Goal: Information Seeking & Learning: Check status

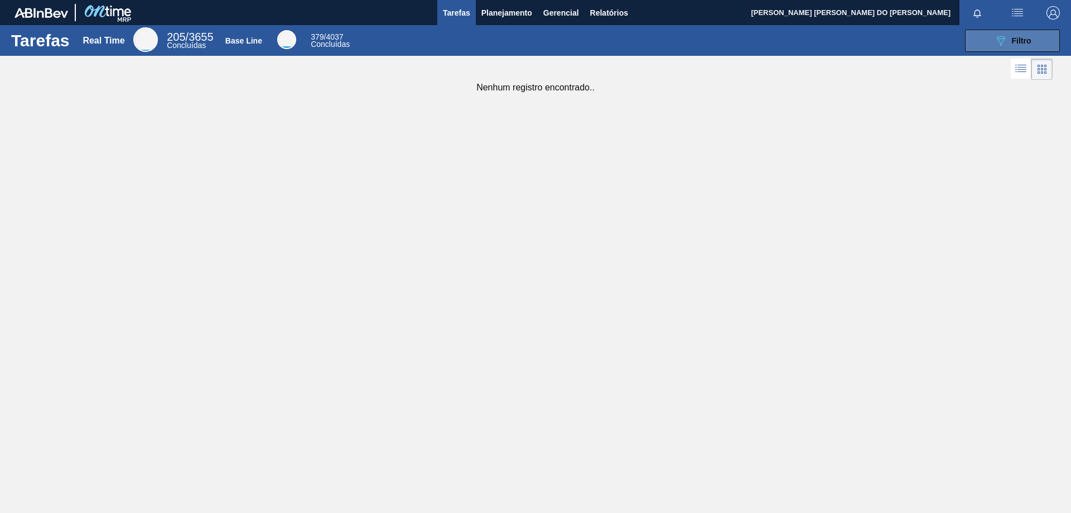
click at [1008, 38] on div "089F7B8B-B2A5-4AFE-B5C0-19BA573D28AC Filtro" at bounding box center [1012, 40] width 37 height 13
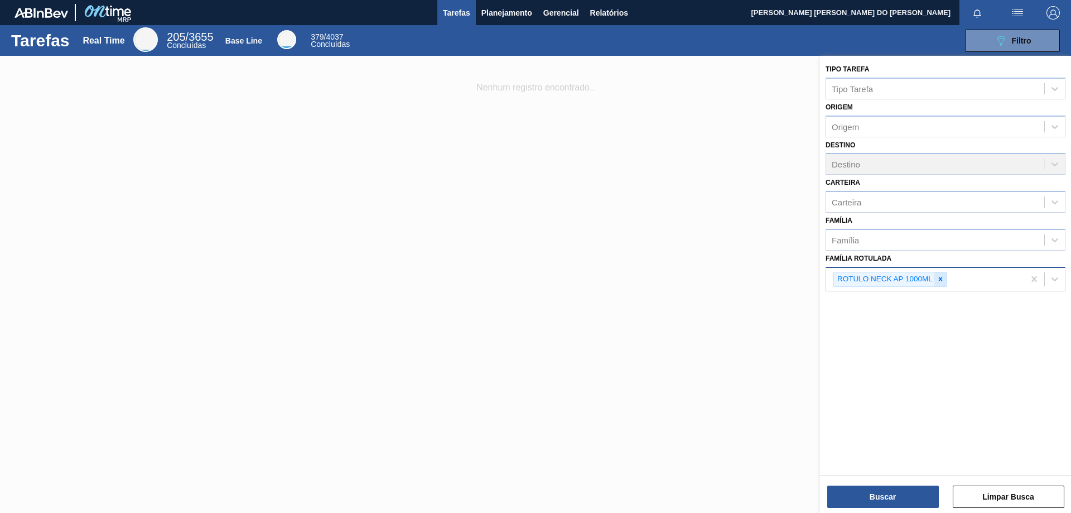
click at [941, 280] on icon at bounding box center [941, 279] width 4 height 4
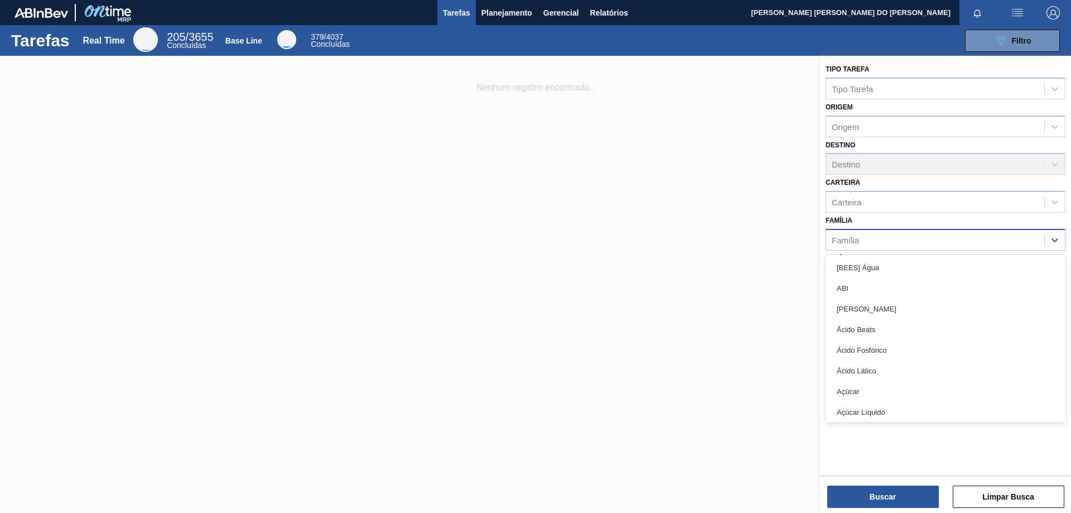
click at [876, 243] on div "Família" at bounding box center [935, 239] width 218 height 16
click at [879, 237] on div "Família" at bounding box center [935, 239] width 218 height 16
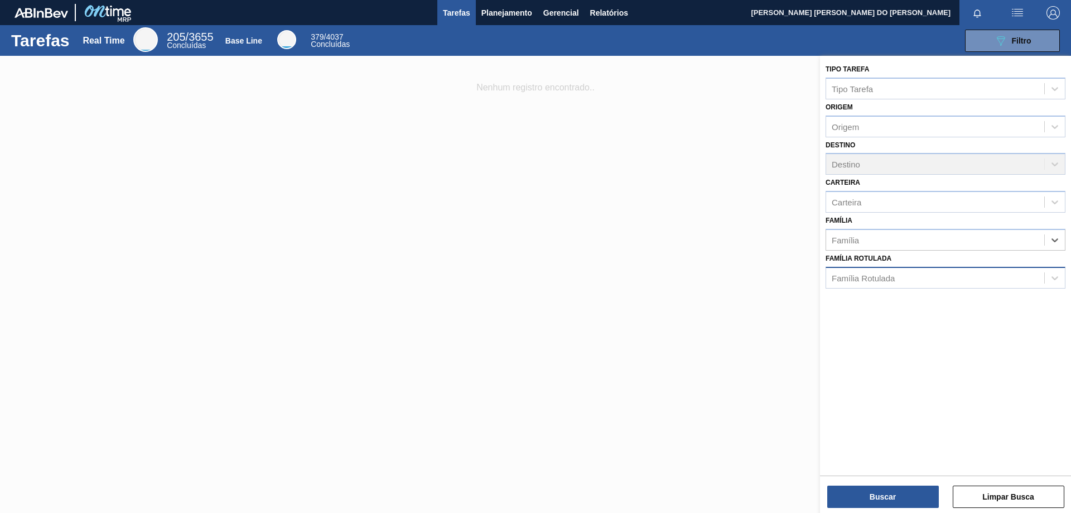
click at [861, 278] on div "Família Rotulada" at bounding box center [863, 277] width 63 height 9
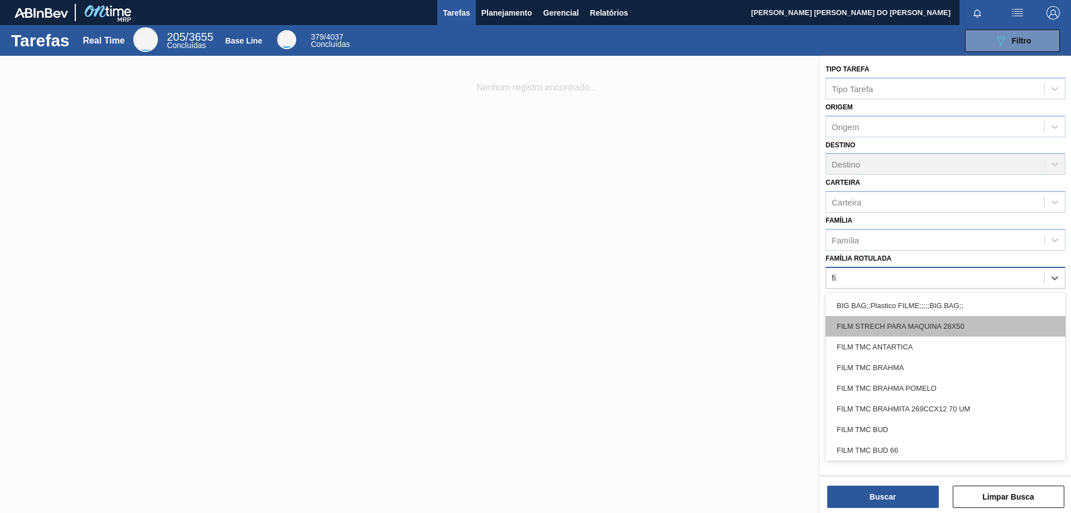
type Rotulada "f"
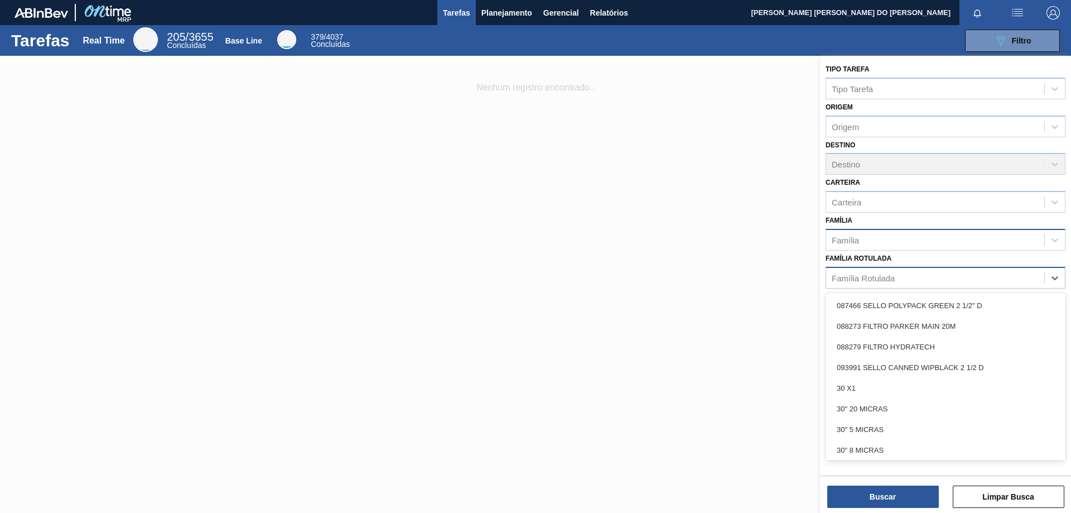
click at [877, 236] on div "Família" at bounding box center [935, 239] width 218 height 16
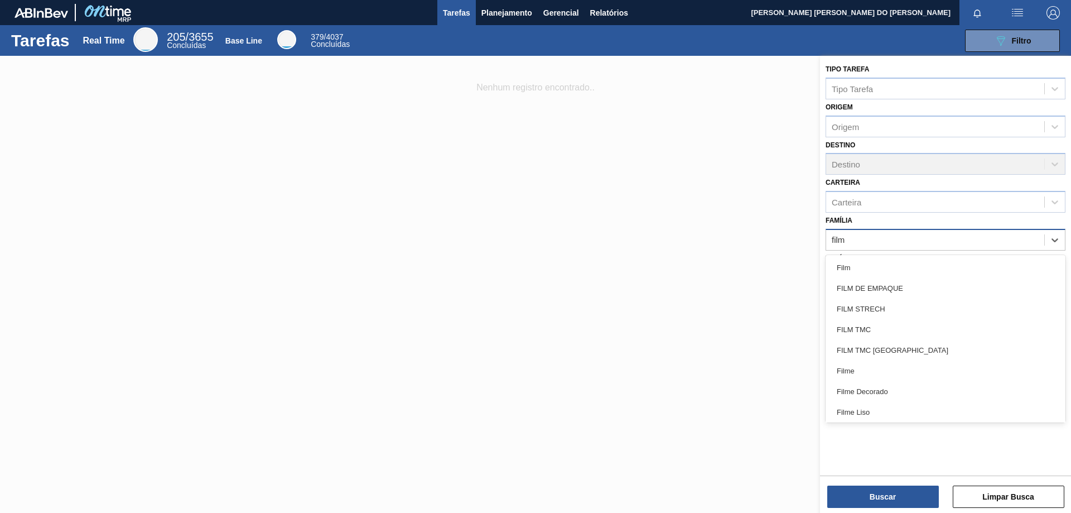
type input "filme"
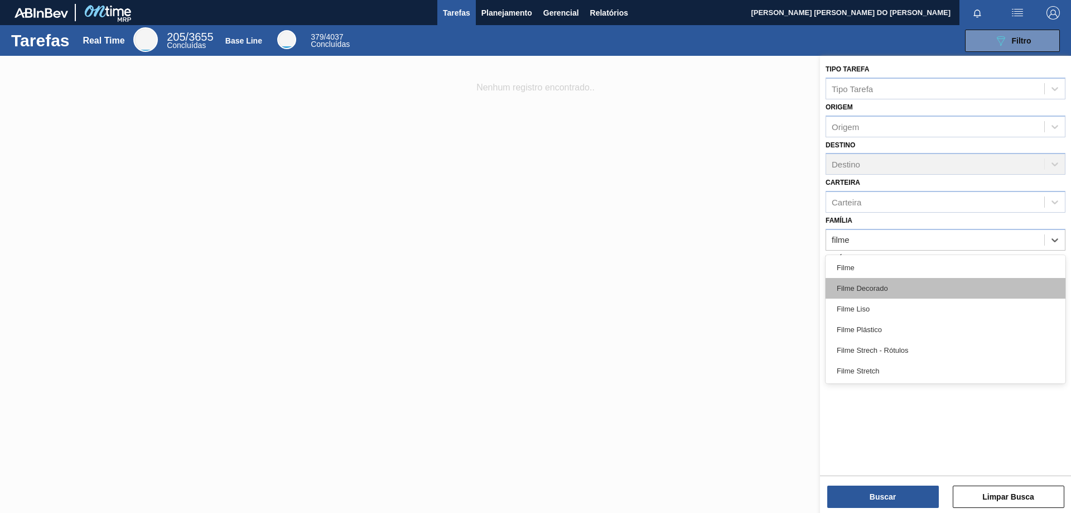
click at [868, 289] on div "Filme Decorado" at bounding box center [945, 288] width 240 height 21
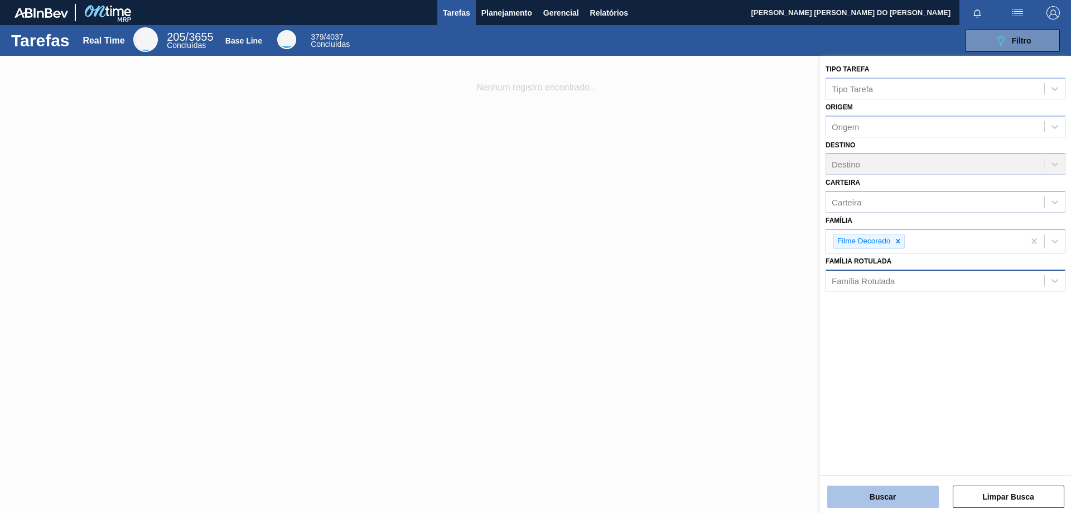
click at [894, 498] on button "Buscar" at bounding box center [883, 496] width 112 height 22
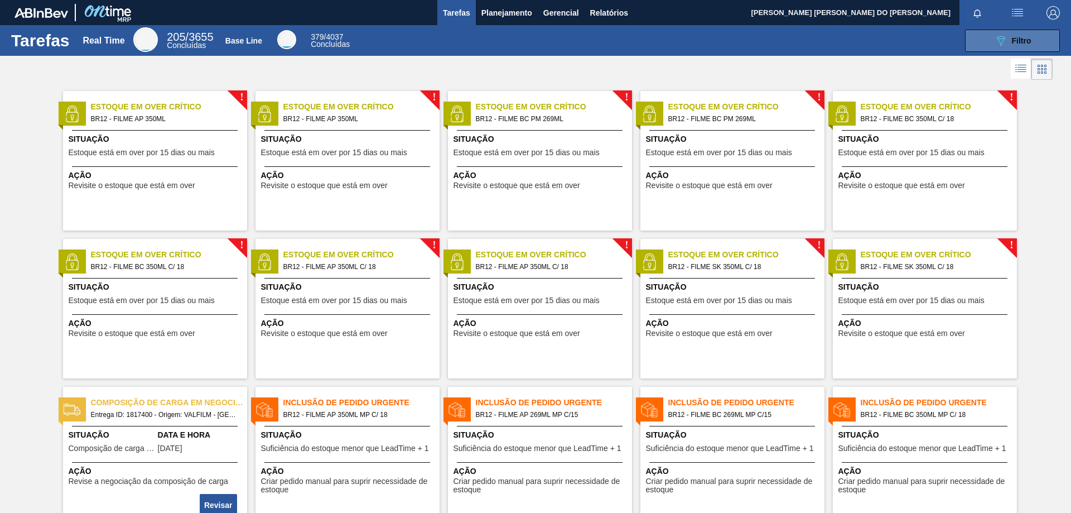
click at [997, 35] on icon "089F7B8B-B2A5-4AFE-B5C0-19BA573D28AC" at bounding box center [1000, 40] width 13 height 13
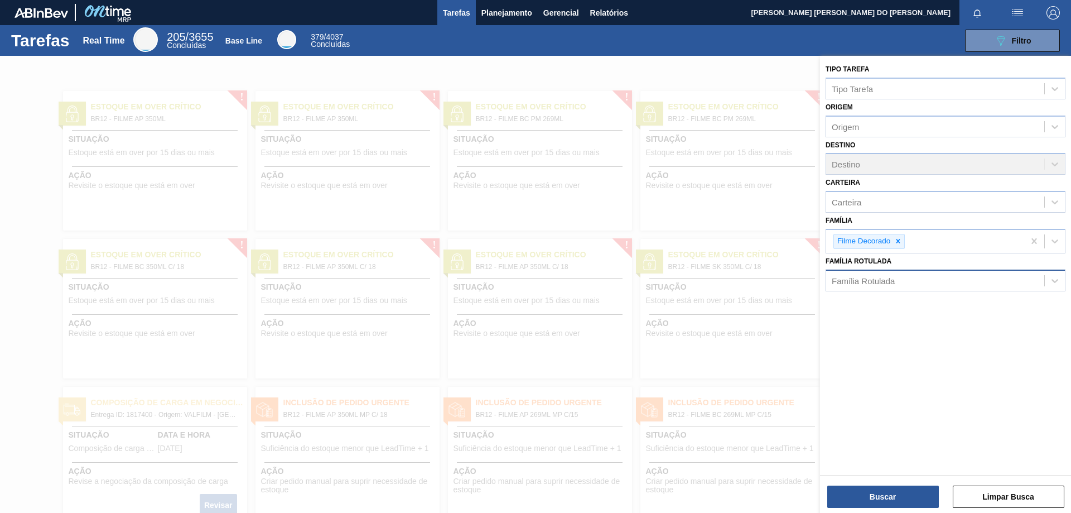
click at [873, 279] on div "Família Rotulada" at bounding box center [863, 280] width 63 height 9
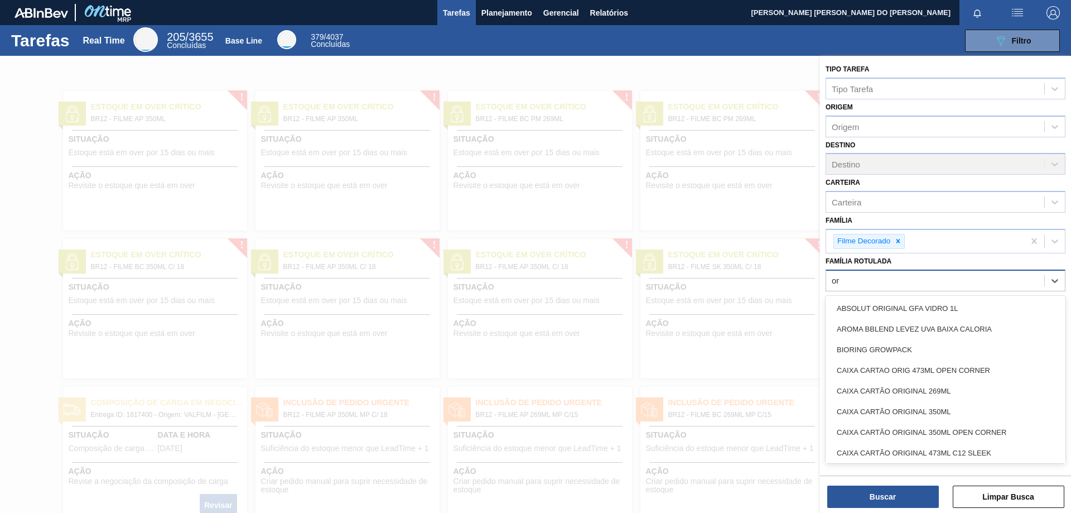
type Rotulada "o"
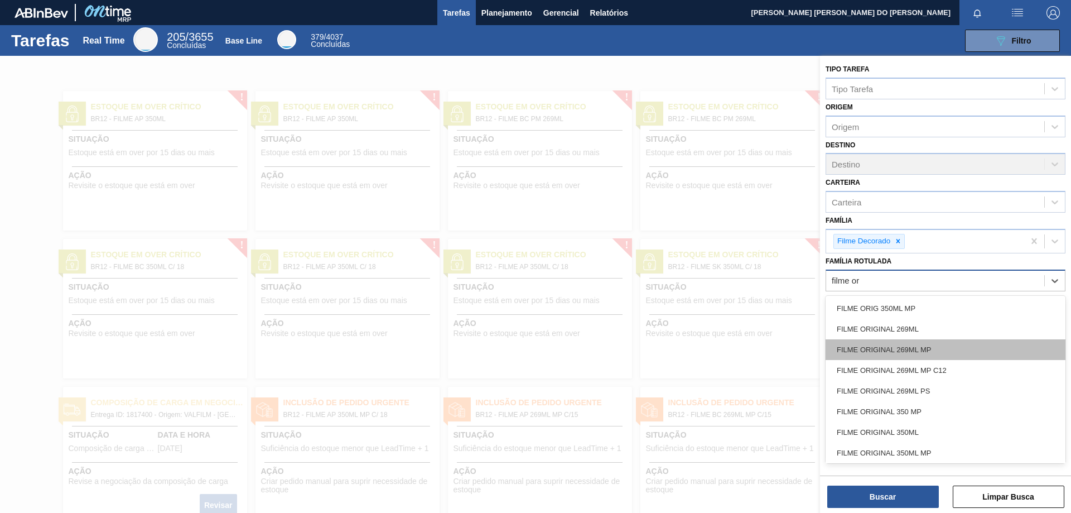
type Rotulada "filme or"
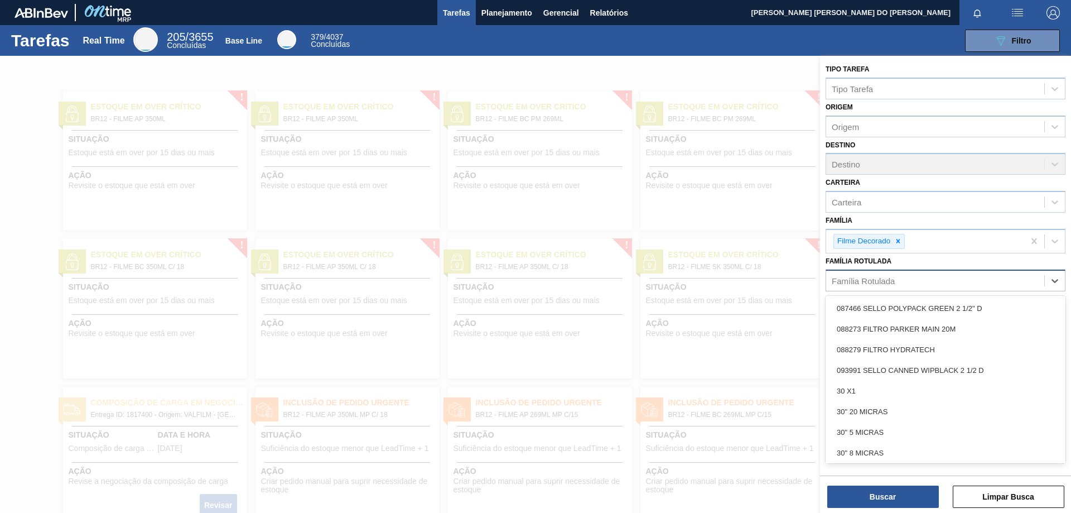
click at [872, 280] on div "Família Rotulada" at bounding box center [863, 280] width 63 height 9
type Rotulada "filme or"
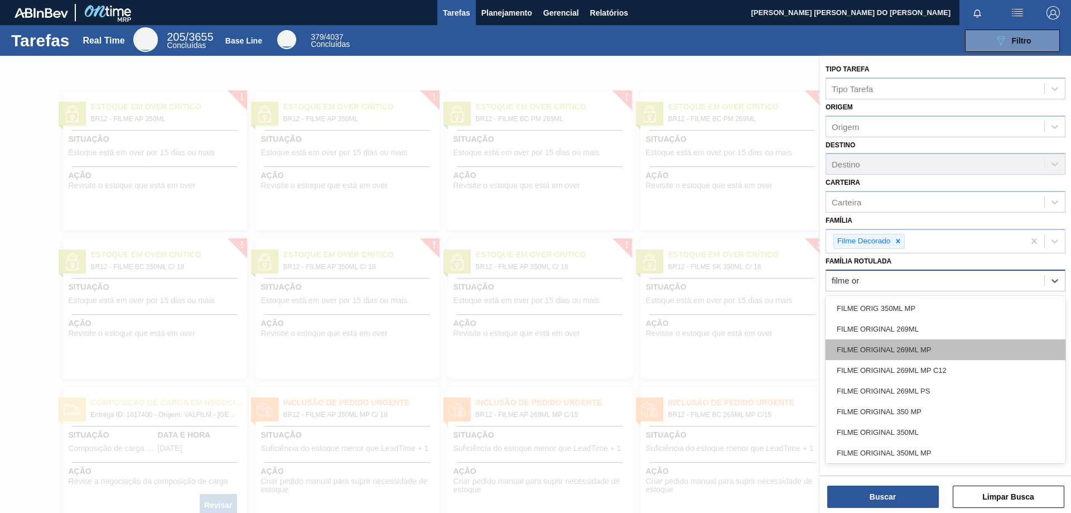
click at [919, 352] on div "FILME ORIGINAL 269ML MP" at bounding box center [945, 349] width 240 height 21
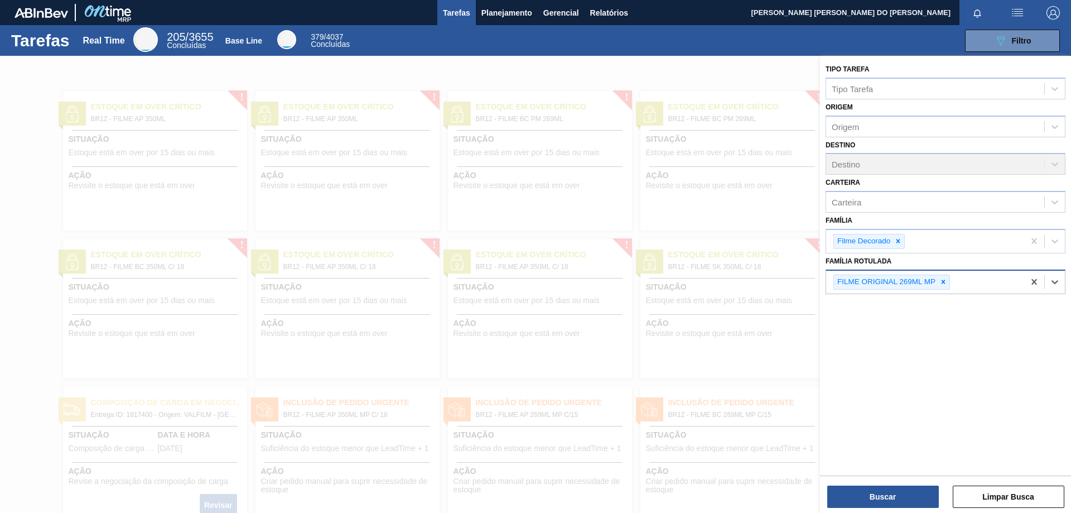
click at [987, 283] on div "FILME ORIGINAL 269ML MP" at bounding box center [925, 282] width 198 height 23
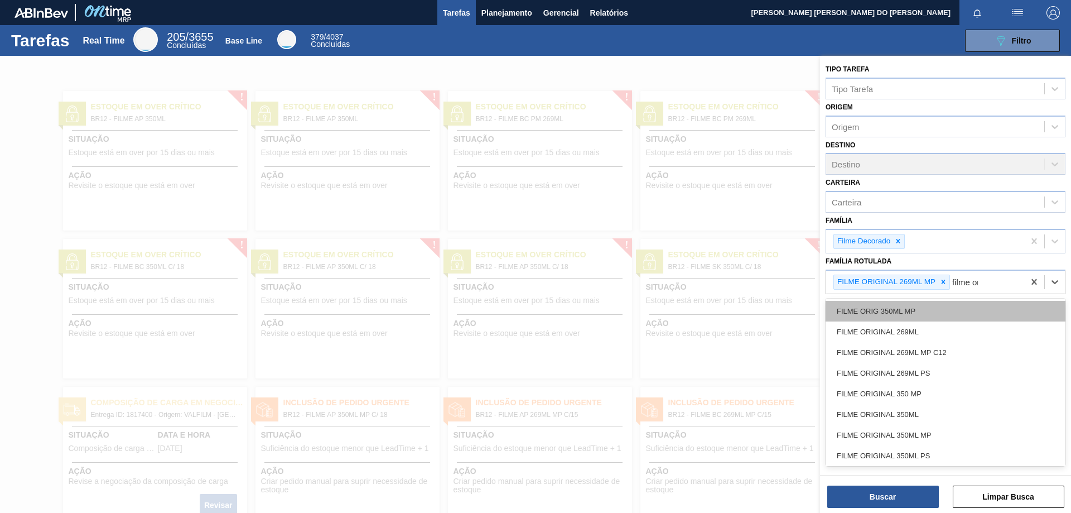
type Rotulada "filme ori"
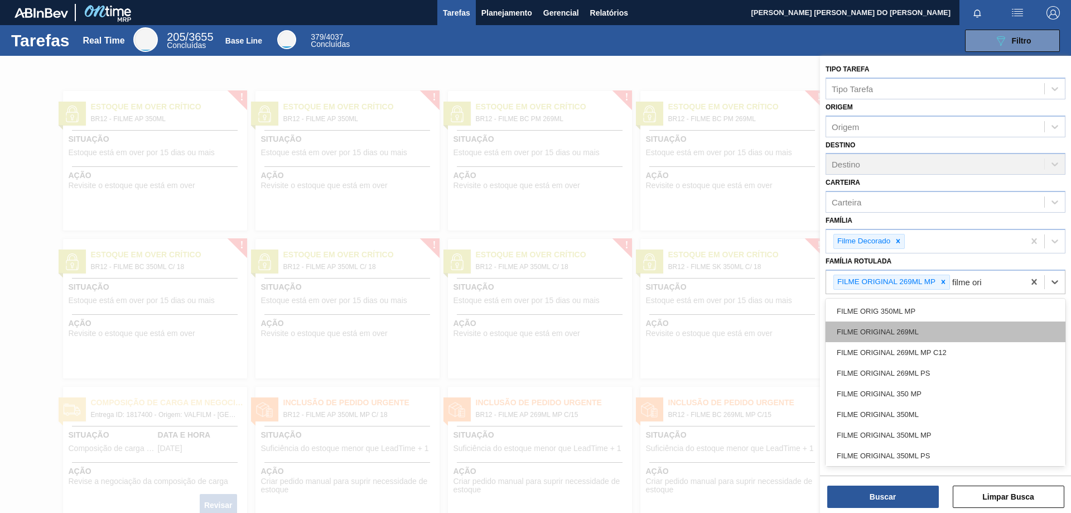
click at [916, 329] on div "FILME ORIGINAL 269ML" at bounding box center [945, 331] width 240 height 21
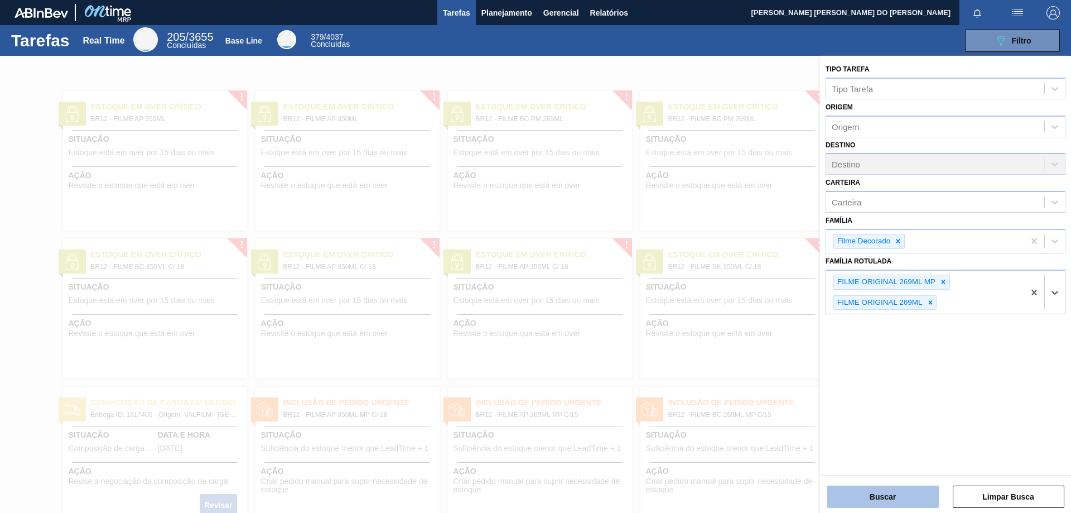
click at [894, 489] on button "Buscar" at bounding box center [883, 496] width 112 height 22
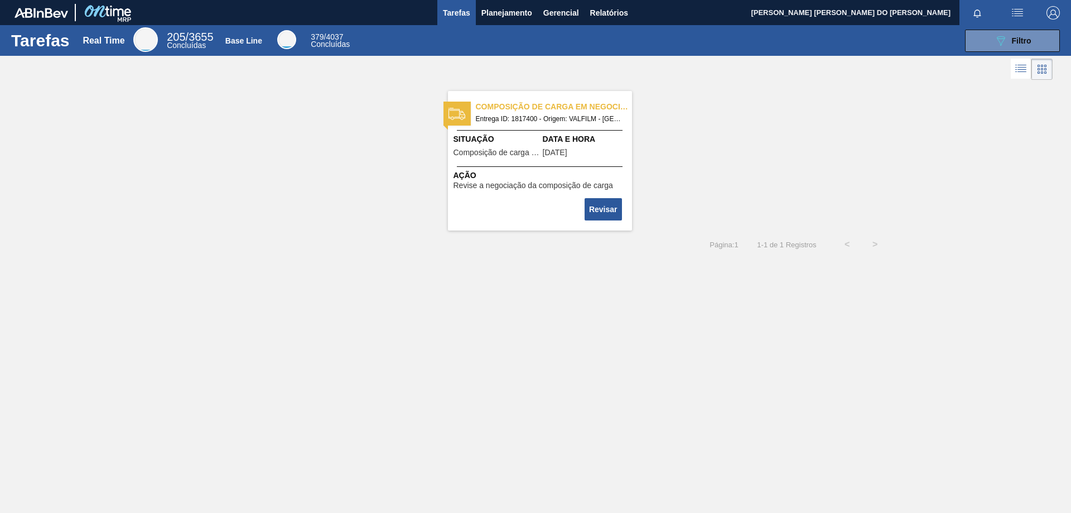
click at [508, 122] on span "Entrega ID: 1817400 - Origem: VALFILM - [GEOGRAPHIC_DATA] ([GEOGRAPHIC_DATA]) -…" at bounding box center [549, 119] width 147 height 12
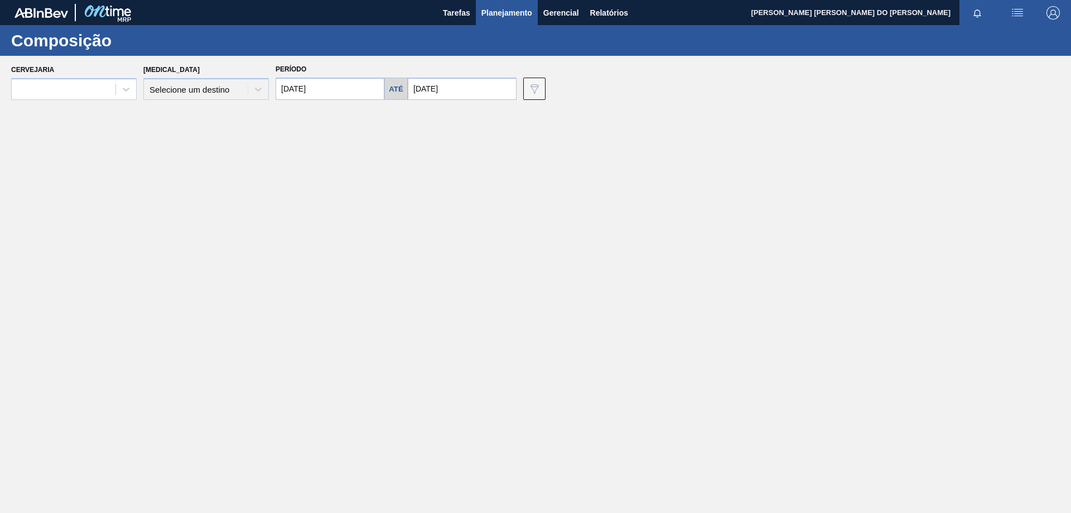
type input "[DATE]"
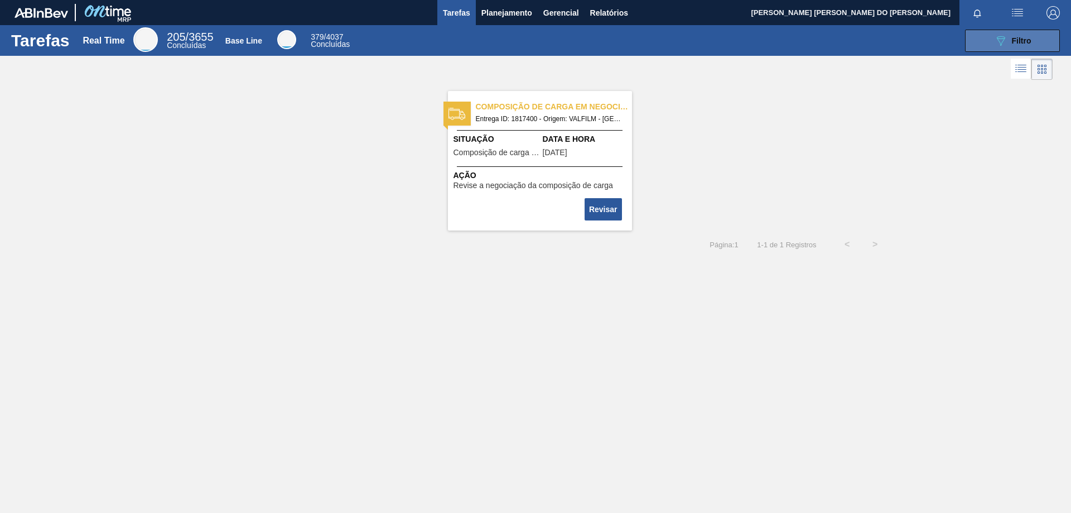
click at [1022, 44] on span "Filtro" at bounding box center [1022, 40] width 20 height 9
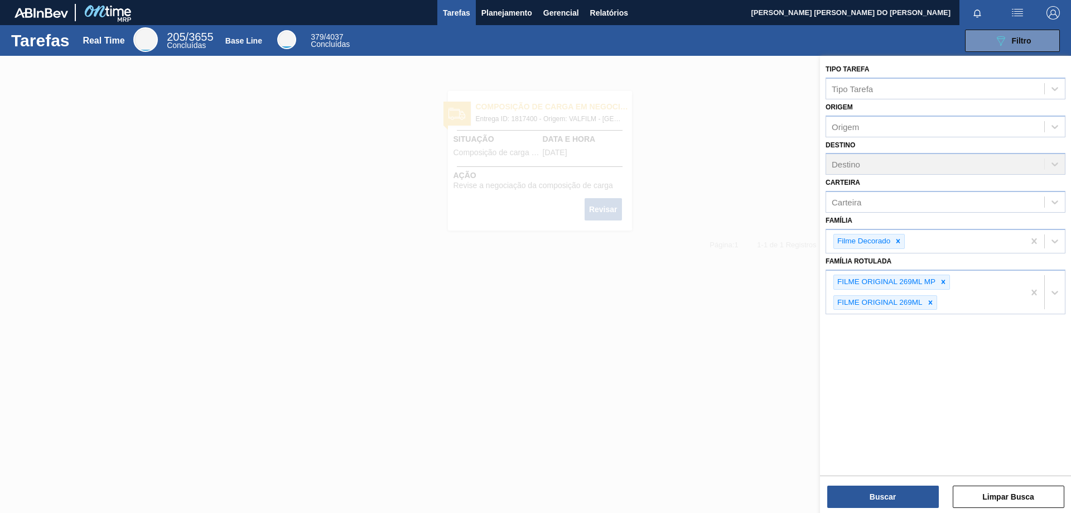
drag, startPoint x: 644, startPoint y: 275, endPoint x: 641, endPoint y: 270, distance: 5.7
click at [645, 274] on div at bounding box center [535, 312] width 1071 height 513
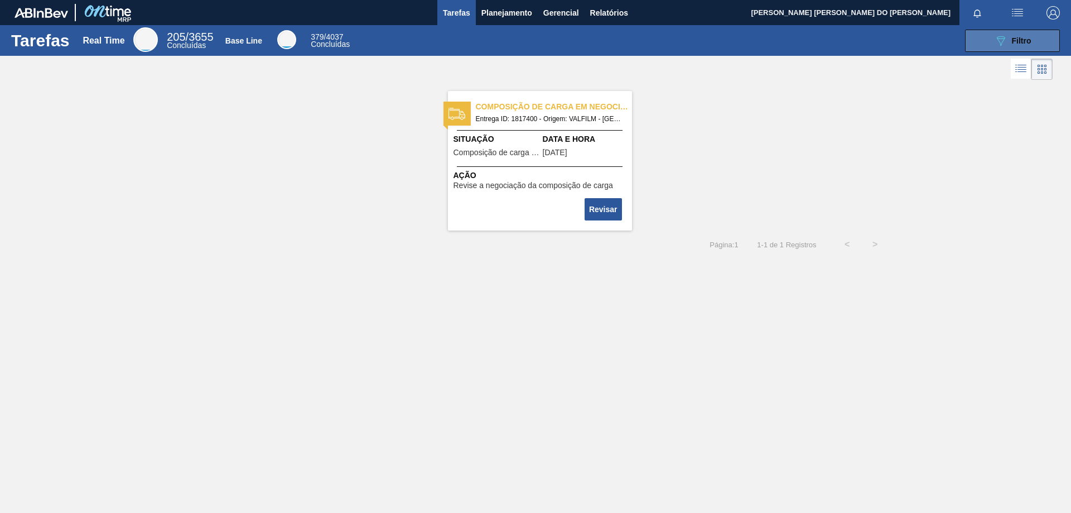
click at [1016, 36] on span "Filtro" at bounding box center [1022, 40] width 20 height 9
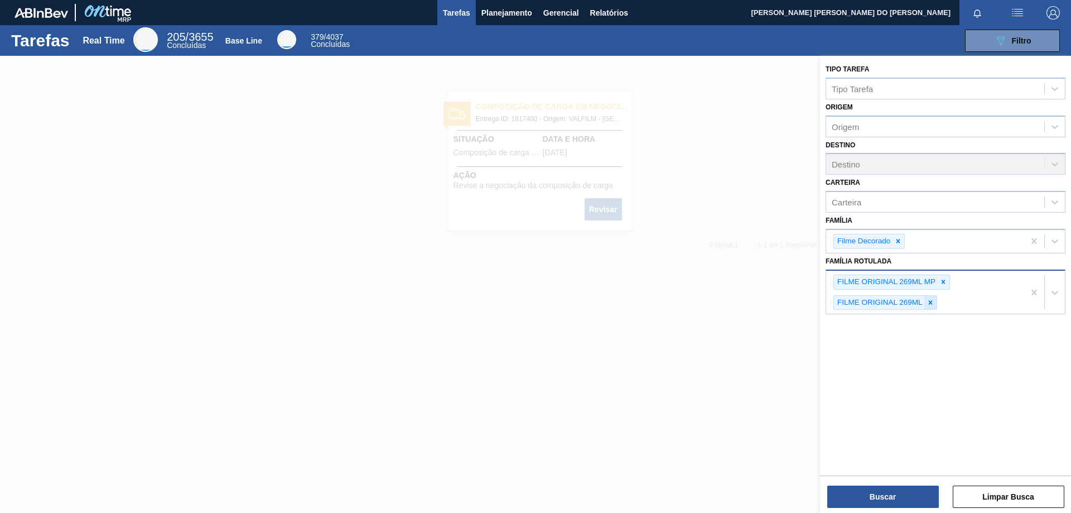
click at [931, 302] on icon at bounding box center [930, 302] width 8 height 8
click at [945, 281] on icon at bounding box center [944, 281] width 4 height 4
click at [899, 239] on icon at bounding box center [898, 241] width 8 height 8
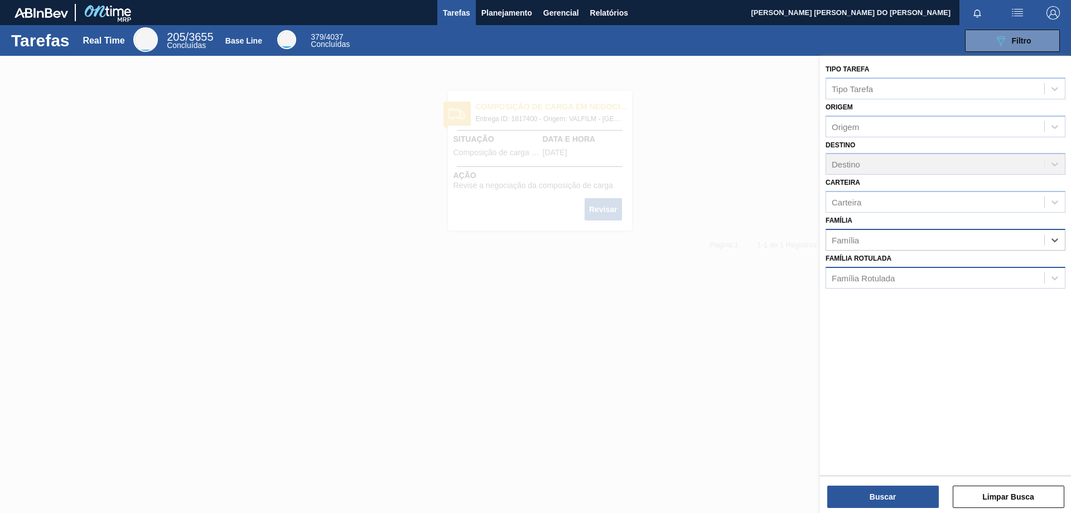
click at [899, 239] on div "Família" at bounding box center [935, 239] width 218 height 16
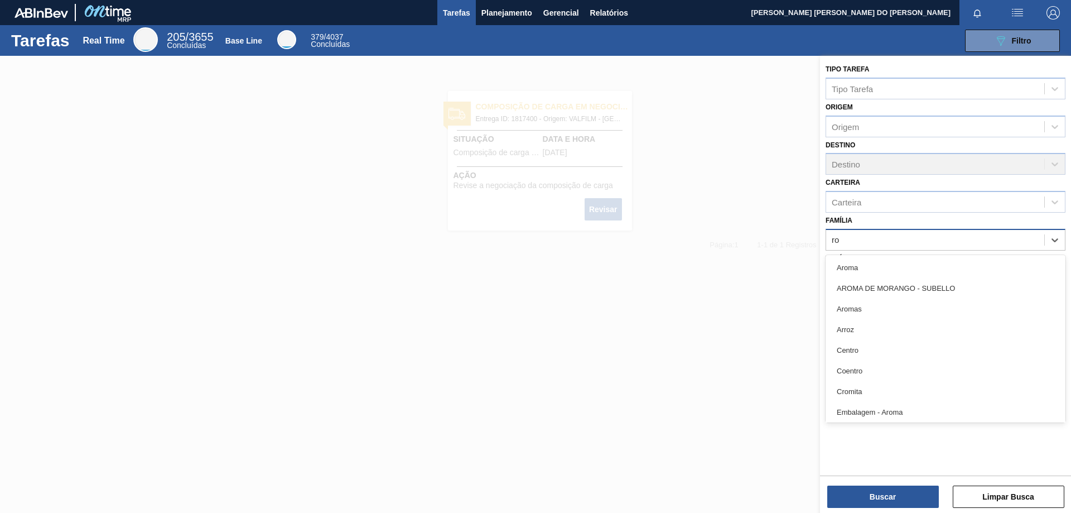
type input "r"
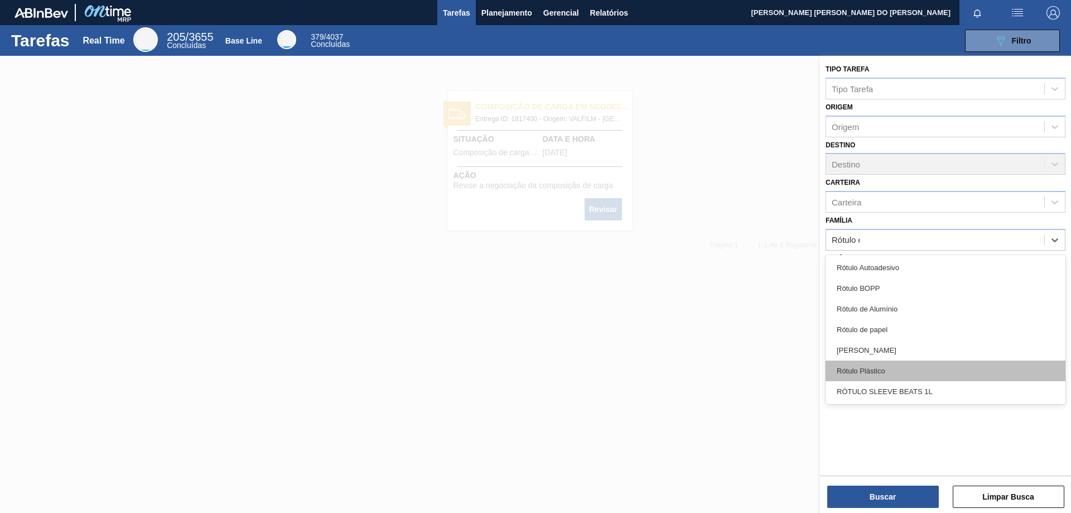
type input "Rótulo de"
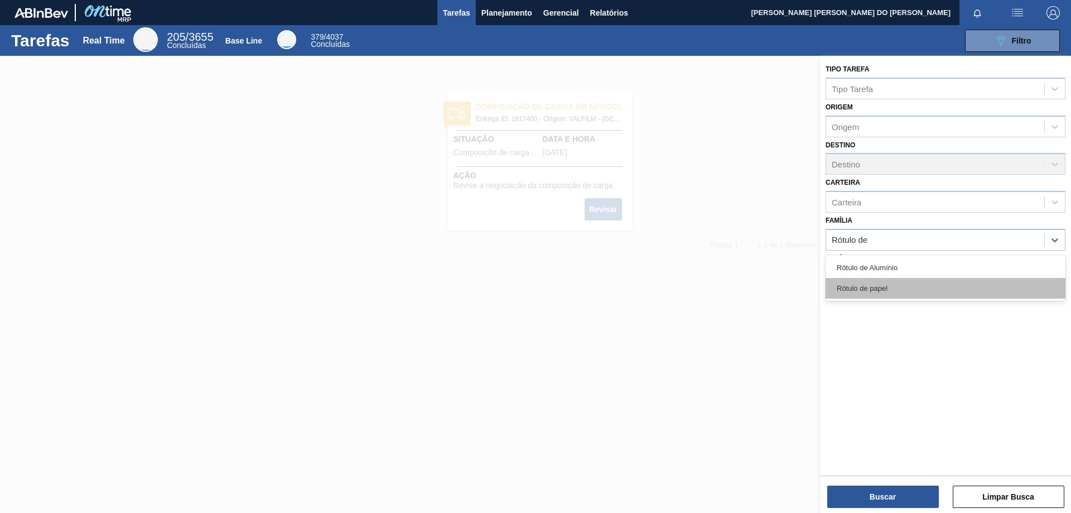
click at [878, 290] on div "Rótulo de papel" at bounding box center [945, 288] width 240 height 21
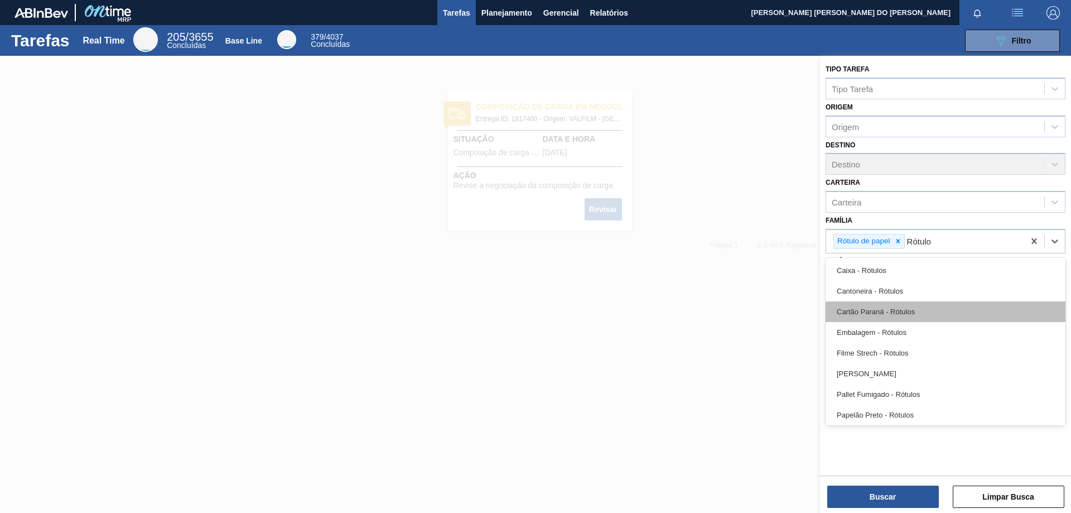
type input "Rótulo"
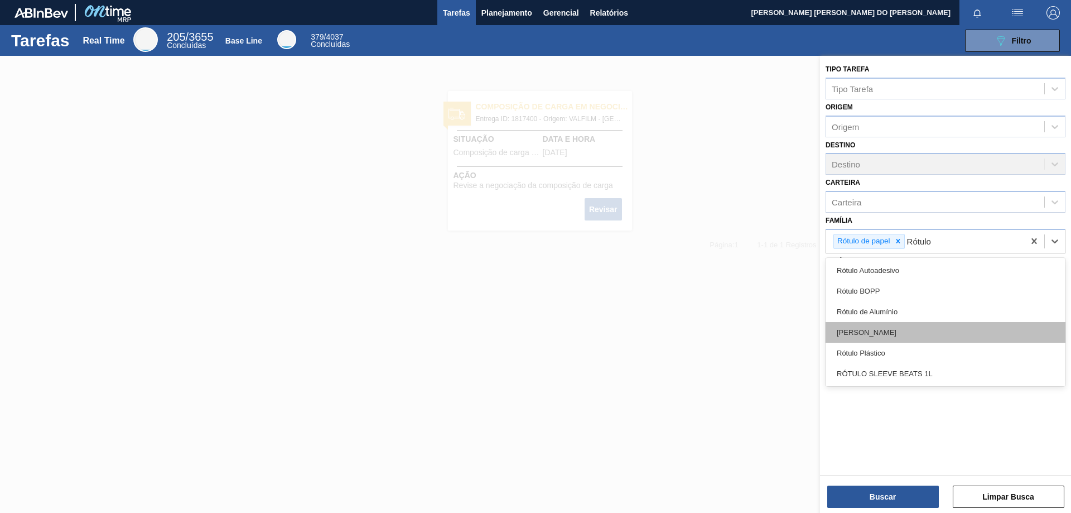
click at [871, 334] on div "[PERSON_NAME]" at bounding box center [945, 332] width 240 height 21
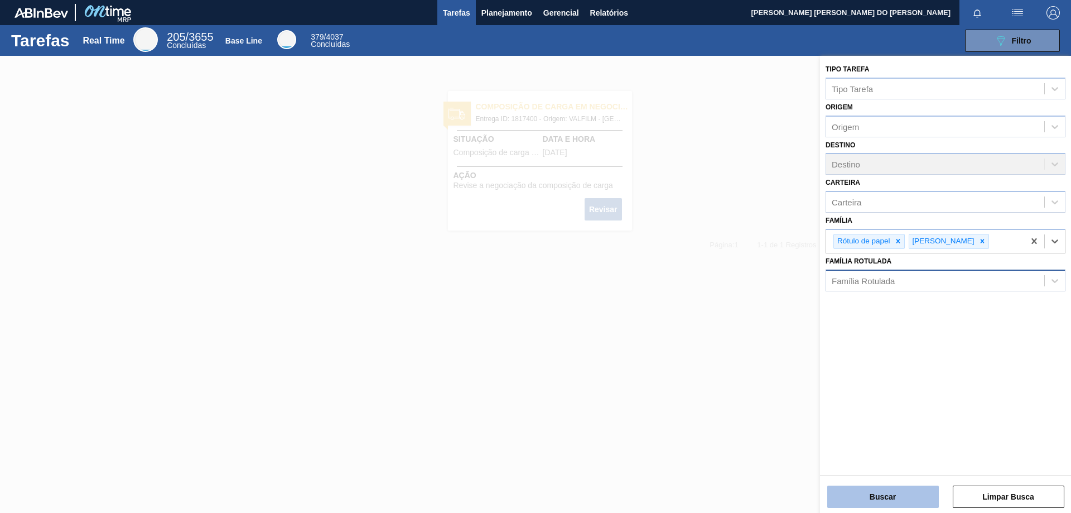
click at [914, 494] on button "Buscar" at bounding box center [883, 496] width 112 height 22
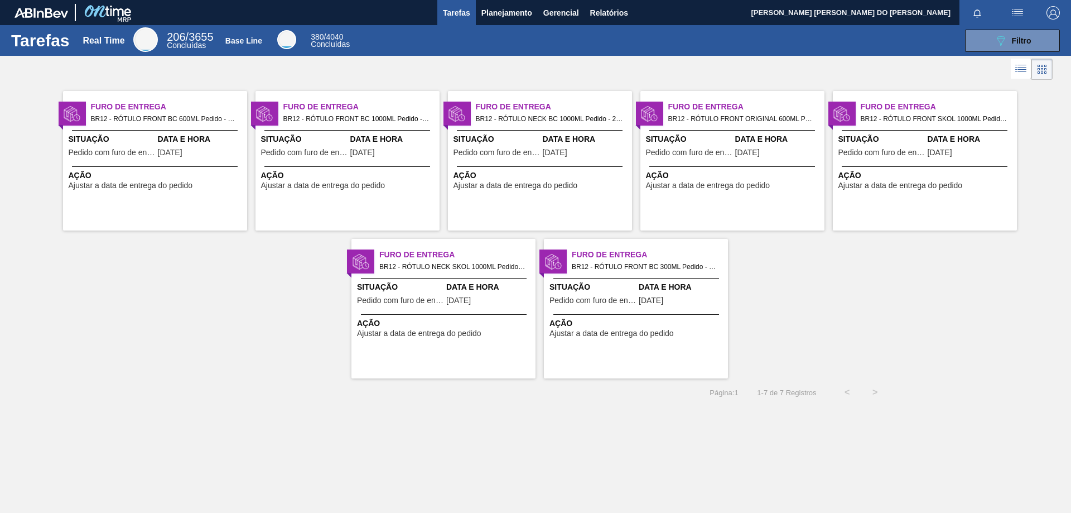
click at [371, 176] on span "Ação" at bounding box center [349, 176] width 176 height 12
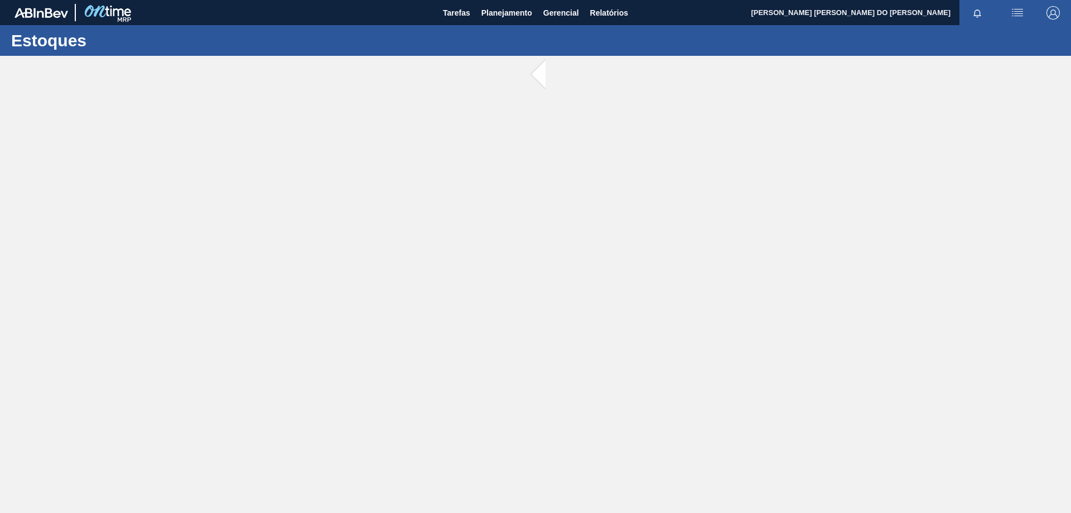
click at [371, 176] on main "Tarefas Planejamento Gerencial Relatórios [PERSON_NAME] [PERSON_NAME] DO [PERSO…" at bounding box center [535, 256] width 1071 height 513
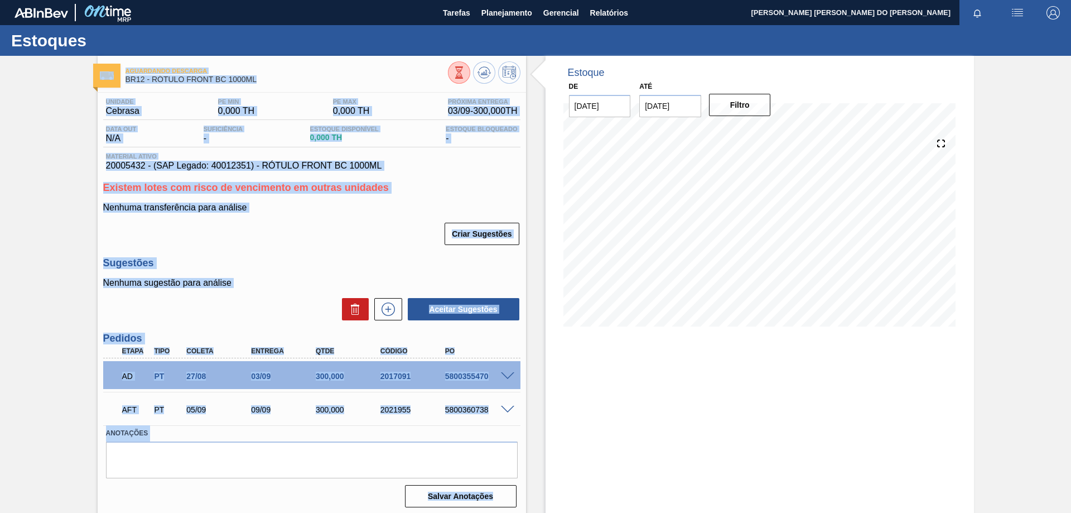
click at [385, 195] on div "Existem lotes com risco de vencimento em outras unidades Nenhuma transferência …" at bounding box center [311, 214] width 417 height 64
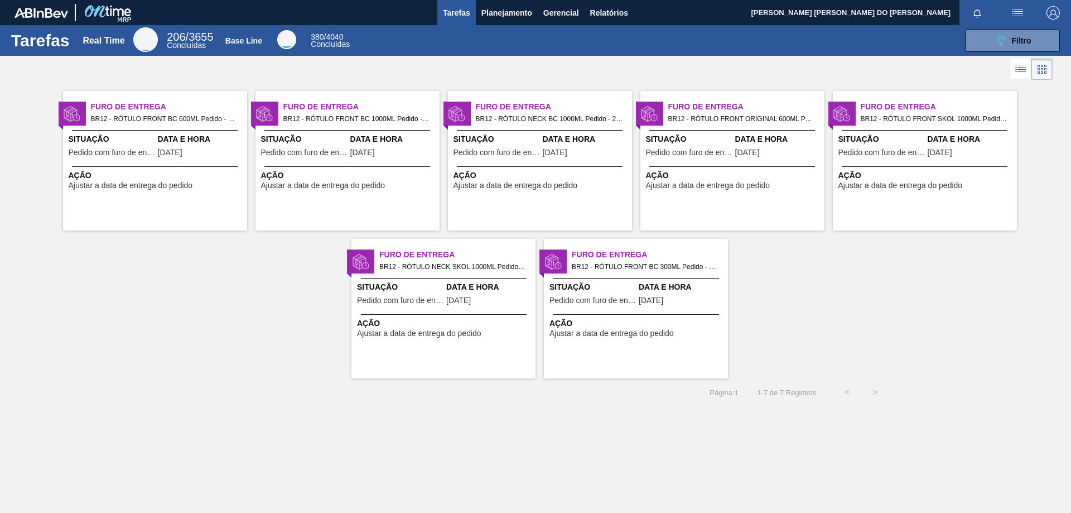
click at [205, 206] on div "Furo de Entrega BR12 - RÓTULO FRONT BC 600ML Pedido - 2017090 Situação Pedido c…" at bounding box center [155, 160] width 184 height 139
click at [718, 136] on span "Situação" at bounding box center [689, 139] width 86 height 12
click at [685, 190] on span "Ajustar a data de entrega do pedido" at bounding box center [708, 185] width 124 height 8
click at [894, 191] on div "Furo de Entrega BR12 - RÓTULO FRONT SKOL 1000ML Pedido - 2017097 Situação Pedid…" at bounding box center [925, 160] width 184 height 139
